Goal: Task Accomplishment & Management: Use online tool/utility

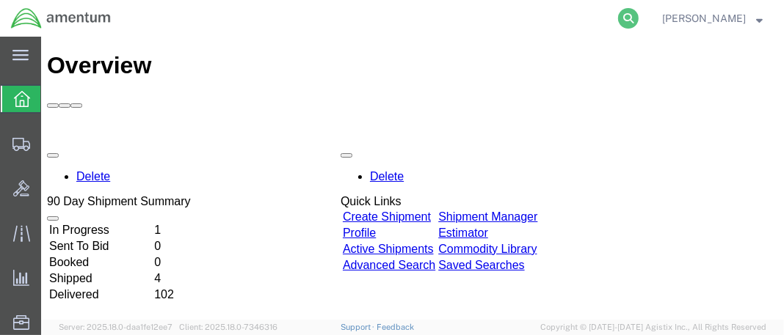
click at [639, 11] on icon at bounding box center [628, 18] width 21 height 21
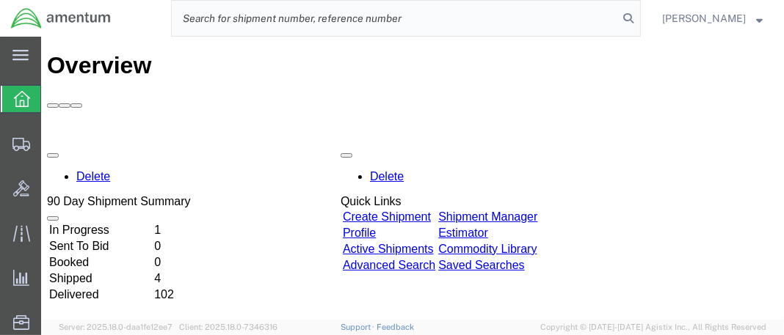
click at [217, 14] on input "search" at bounding box center [395, 18] width 446 height 35
paste input "DCO-25247-167728"
click at [639, 21] on icon at bounding box center [628, 18] width 21 height 21
type input "DCO-25247-167728"
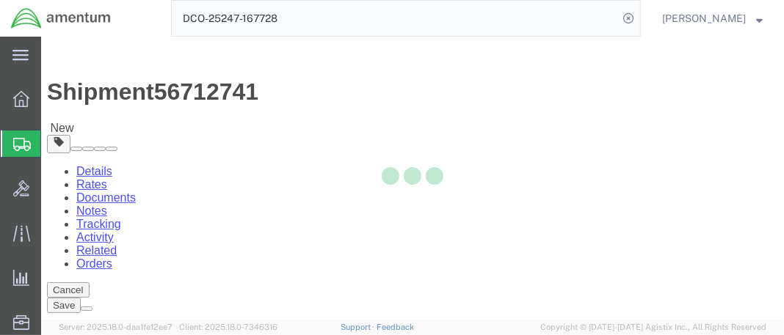
select select "42654"
select select
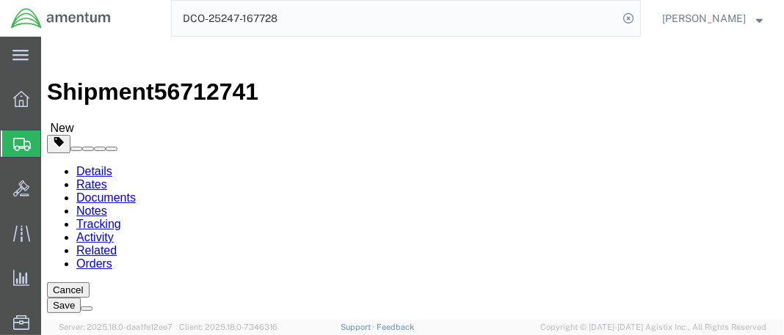
click button "Rate Shipment"
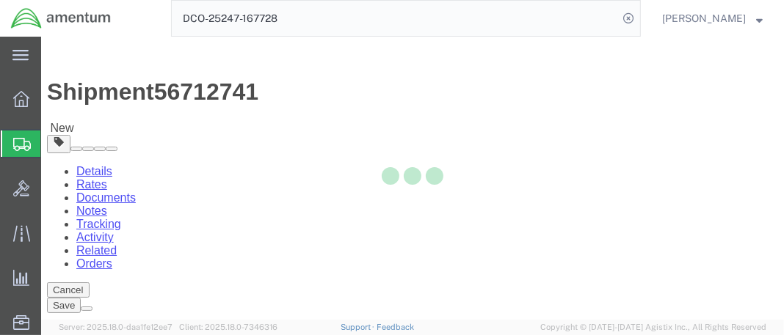
select select "42654"
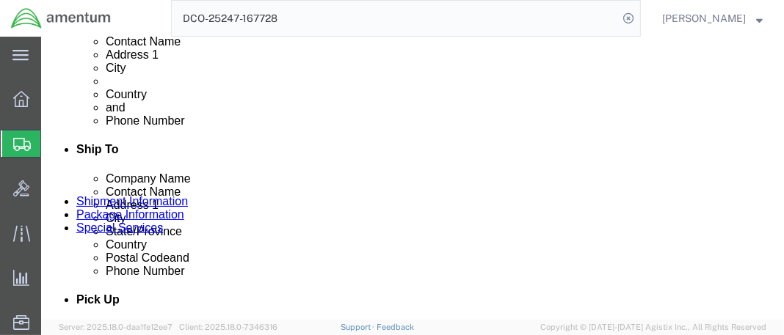
scroll to position [440, 0]
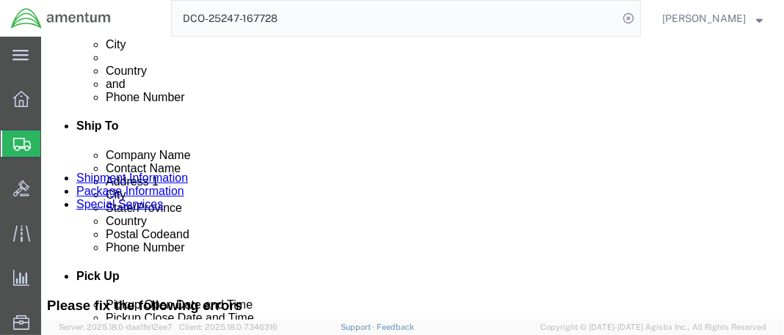
click input "404.767.5800"
click input "404767.5800"
type input "4047675800"
click button "Rate Shipment"
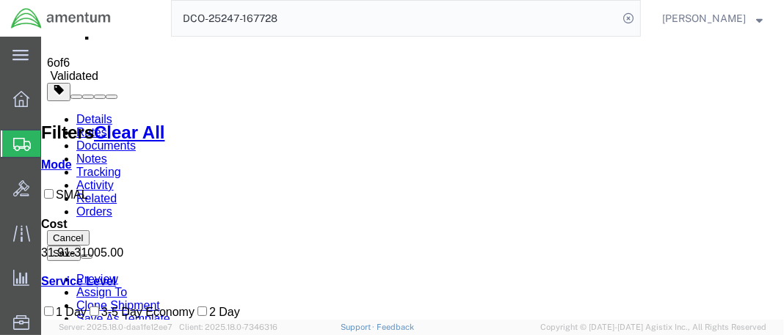
scroll to position [88, 0]
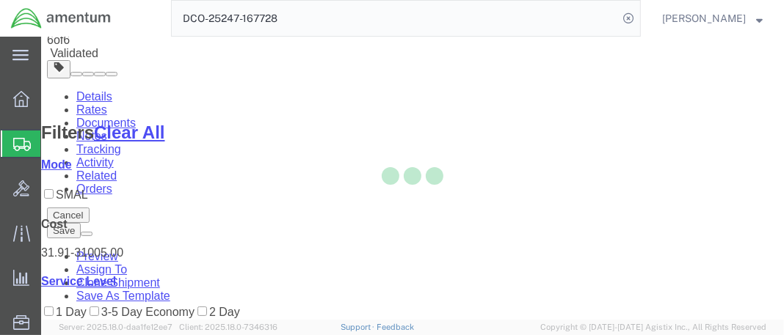
scroll to position [68, 0]
